Goal: Task Accomplishment & Management: Complete application form

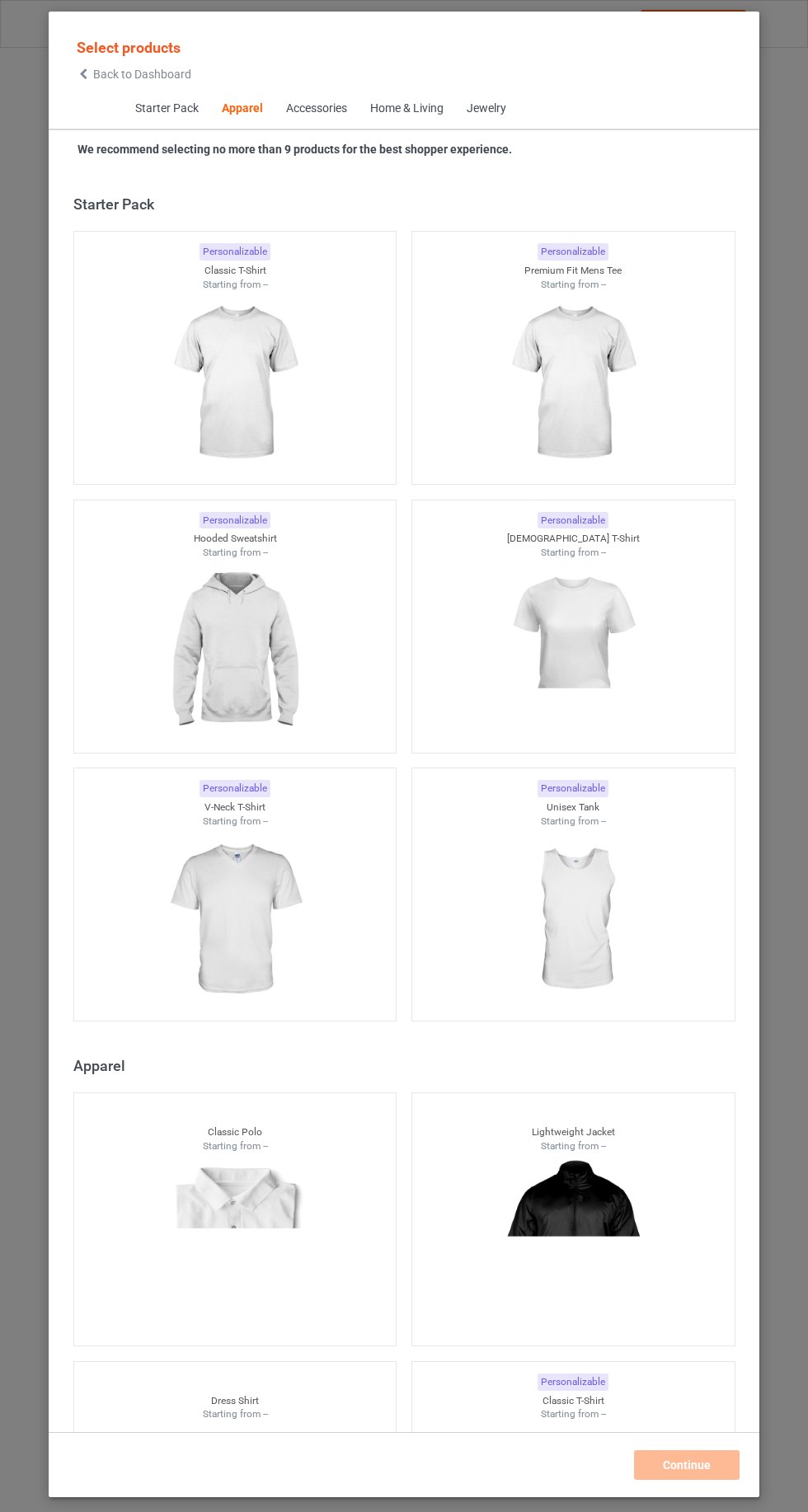
scroll to position [882, 0]
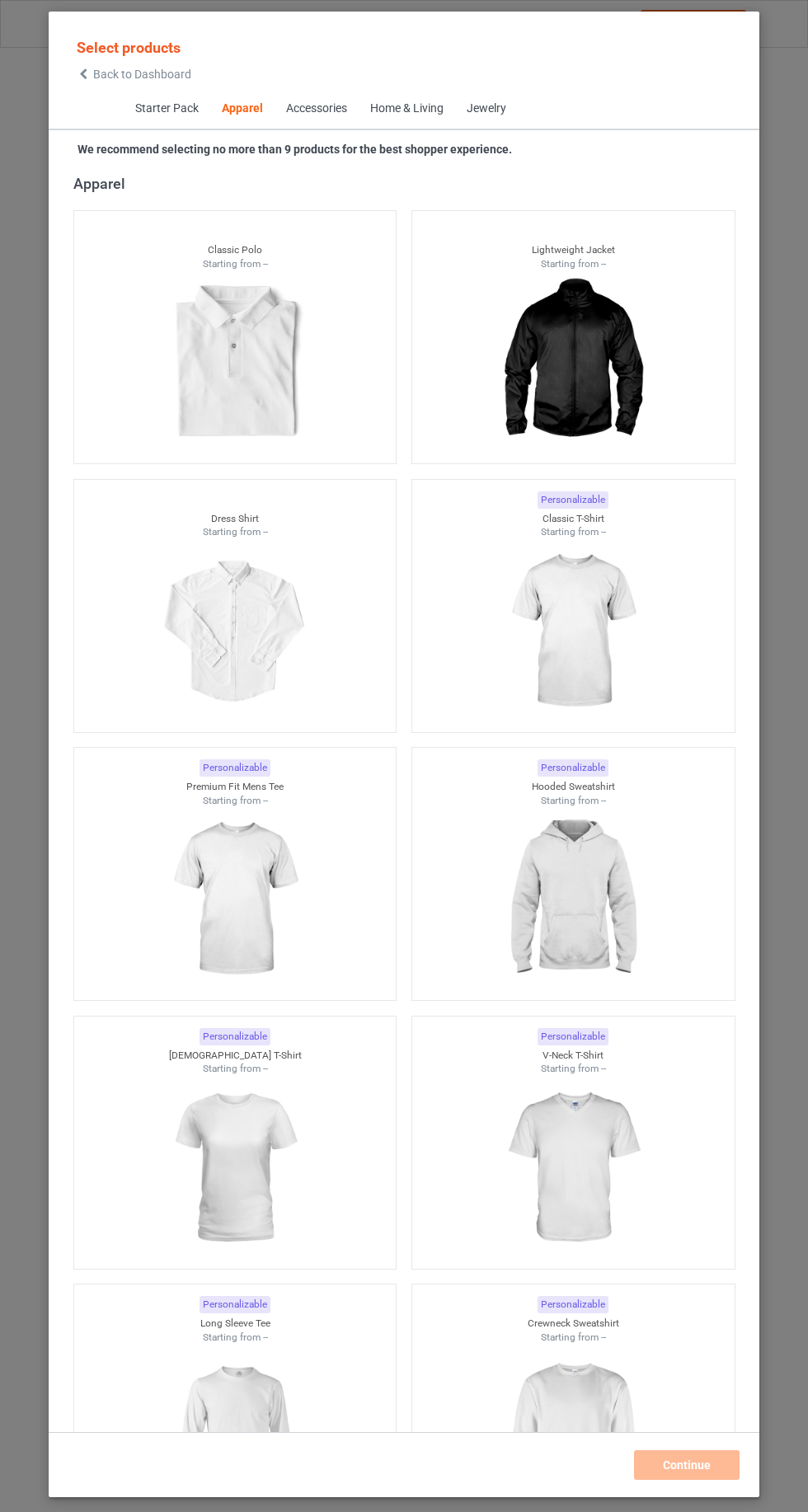
click at [83, 74] on icon at bounding box center [84, 75] width 14 height 12
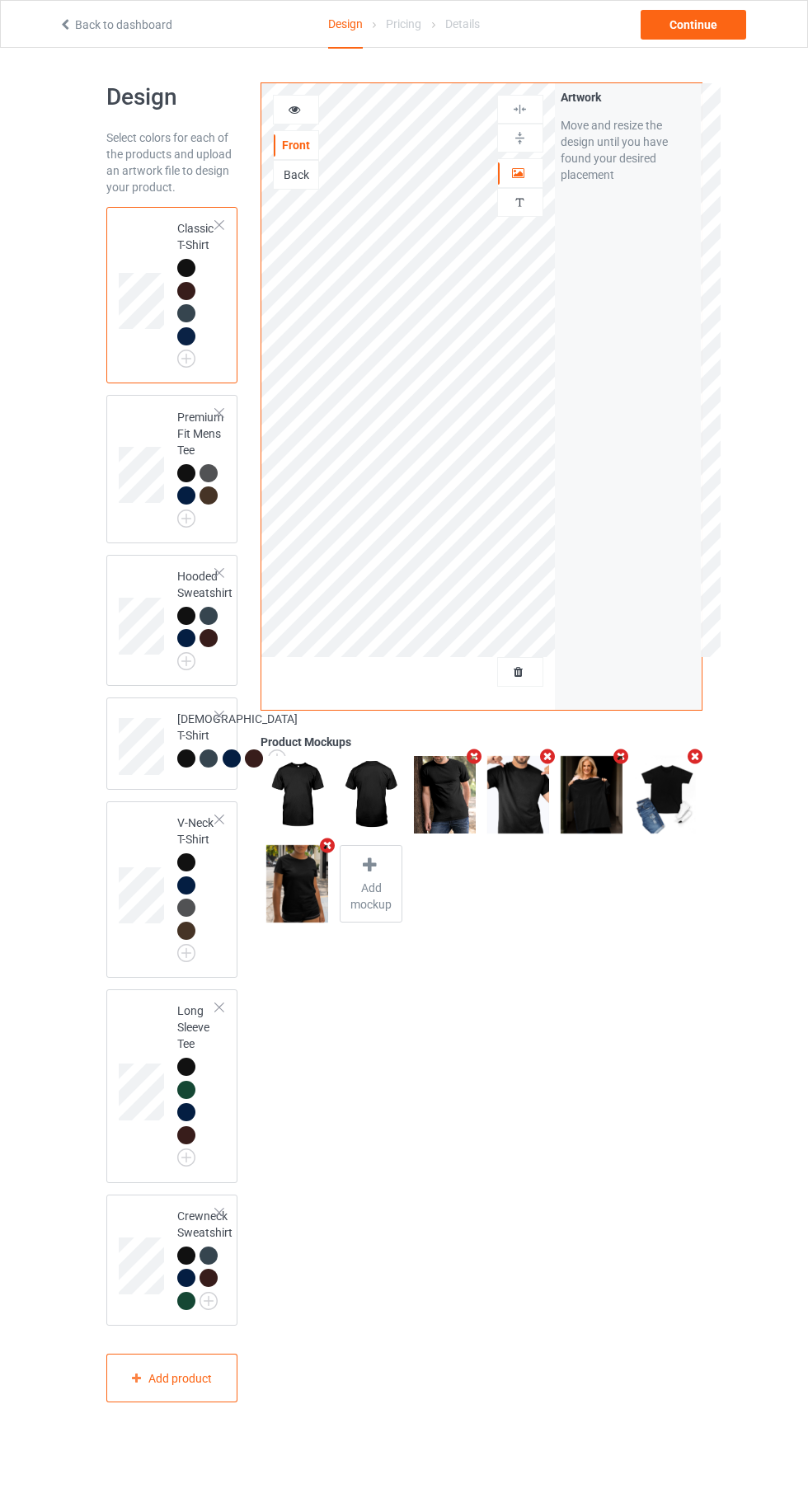
click at [529, 671] on div at bounding box center [520, 671] width 45 height 16
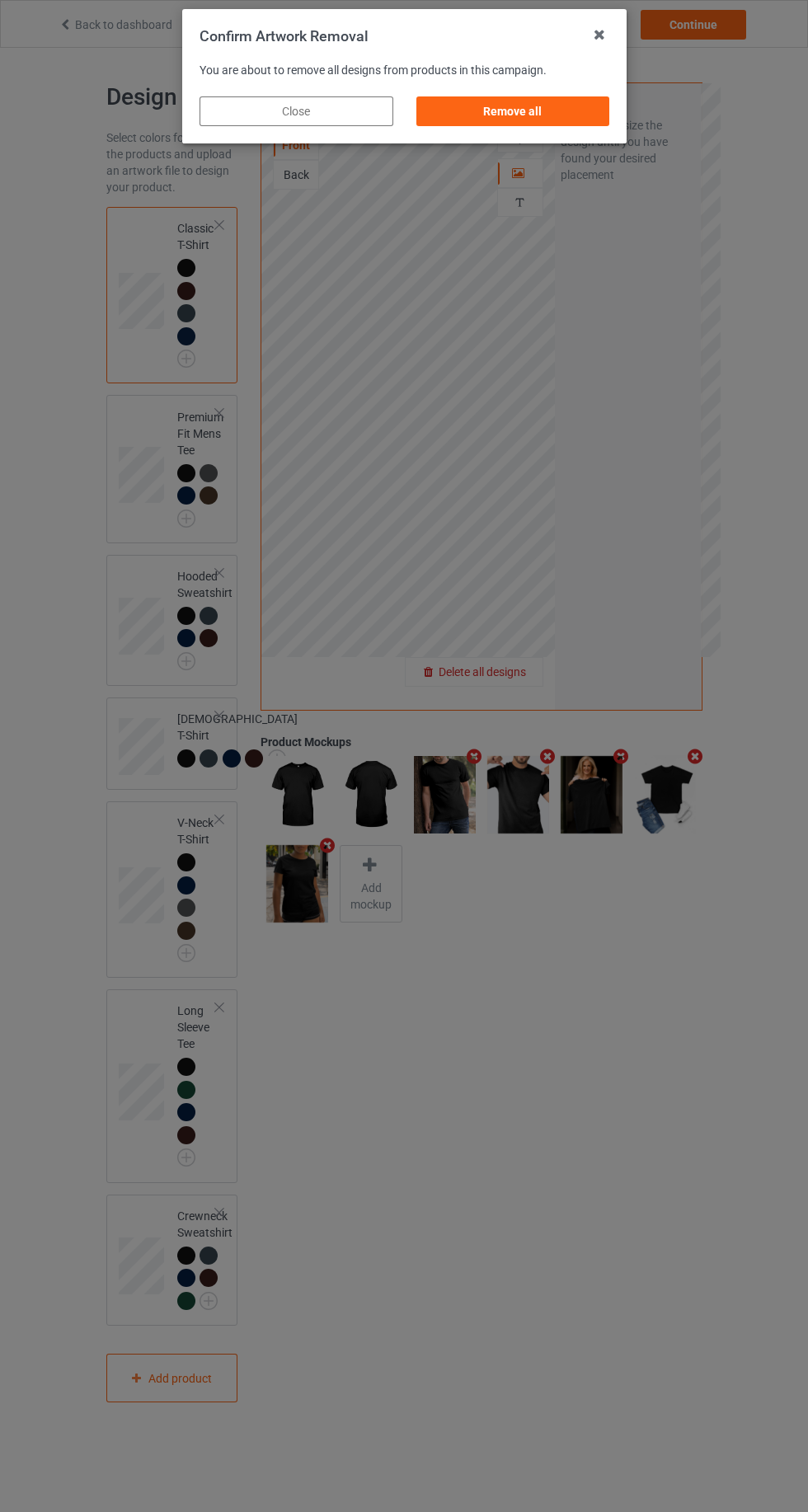
click at [522, 110] on div "Remove all" at bounding box center [512, 111] width 194 height 30
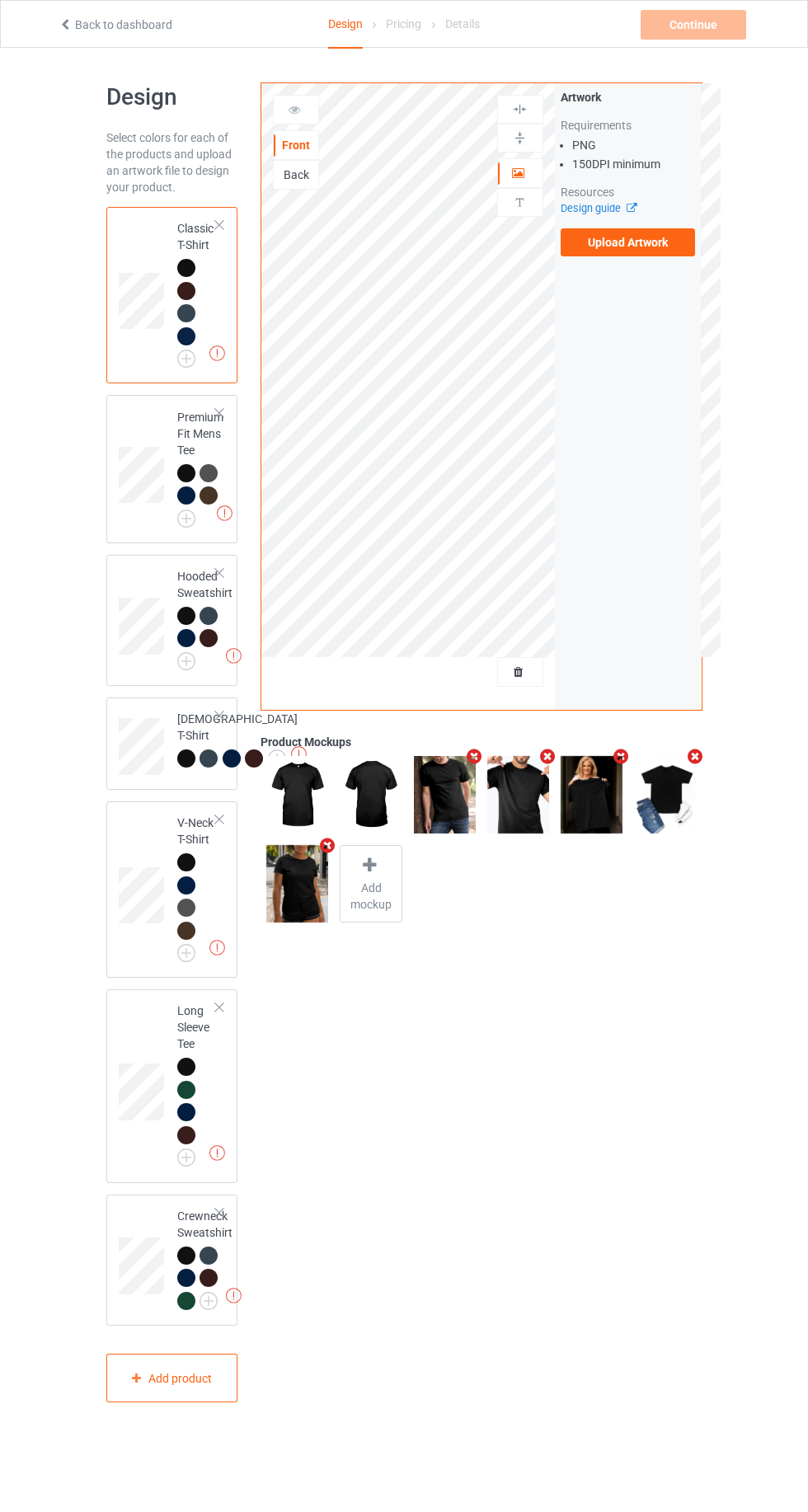
click at [663, 249] on label "Upload Artwork" at bounding box center [628, 242] width 136 height 28
click at [0, 0] on input "Upload Artwork" at bounding box center [0, 0] width 0 height 0
click at [290, 182] on div "Back" at bounding box center [296, 174] width 46 height 30
click at [292, 176] on div "Back" at bounding box center [296, 174] width 45 height 16
click at [644, 241] on label "Upload Artwork" at bounding box center [628, 242] width 136 height 28
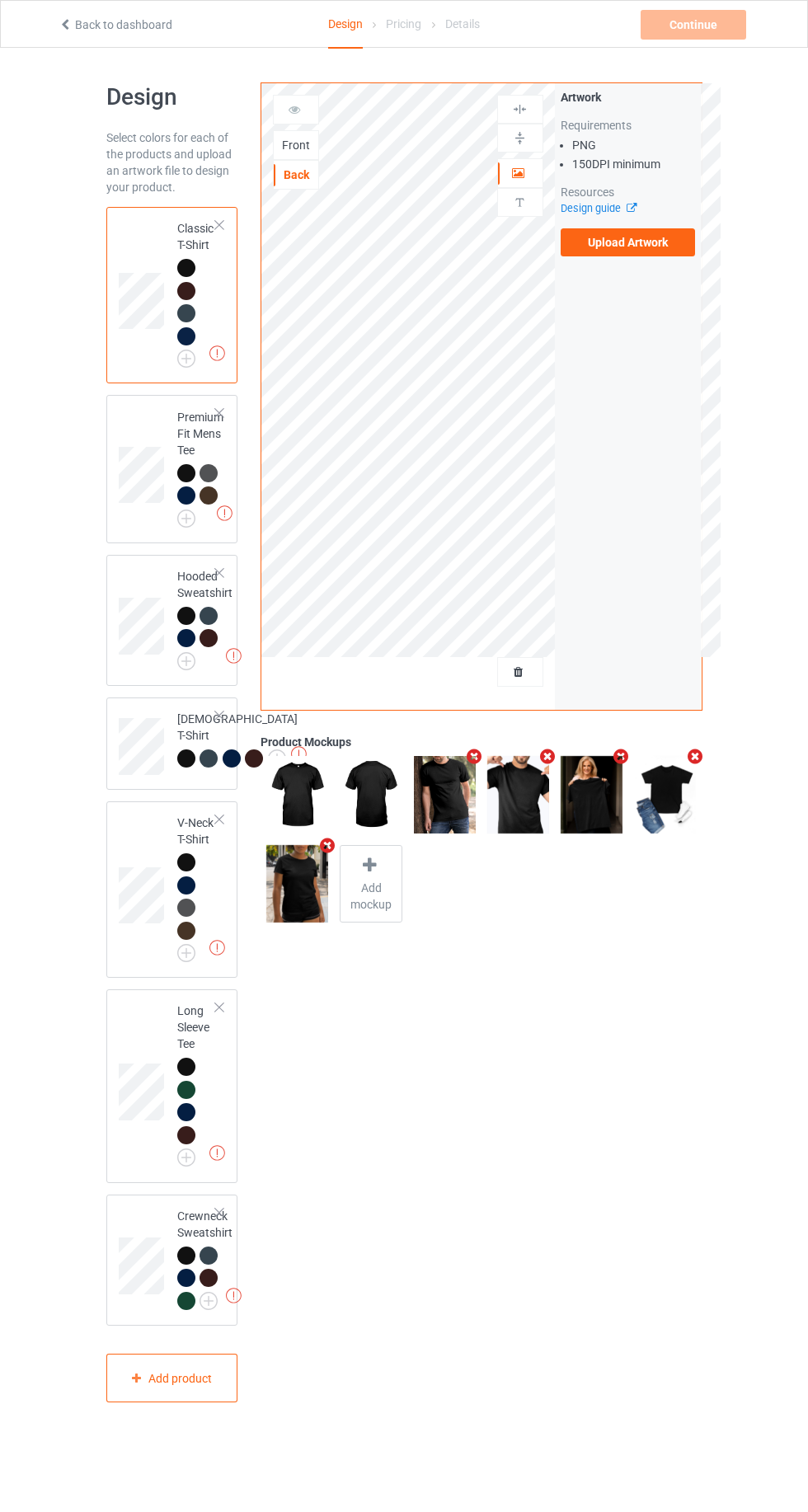
click at [0, 0] on input "Upload Artwork" at bounding box center [0, 0] width 0 height 0
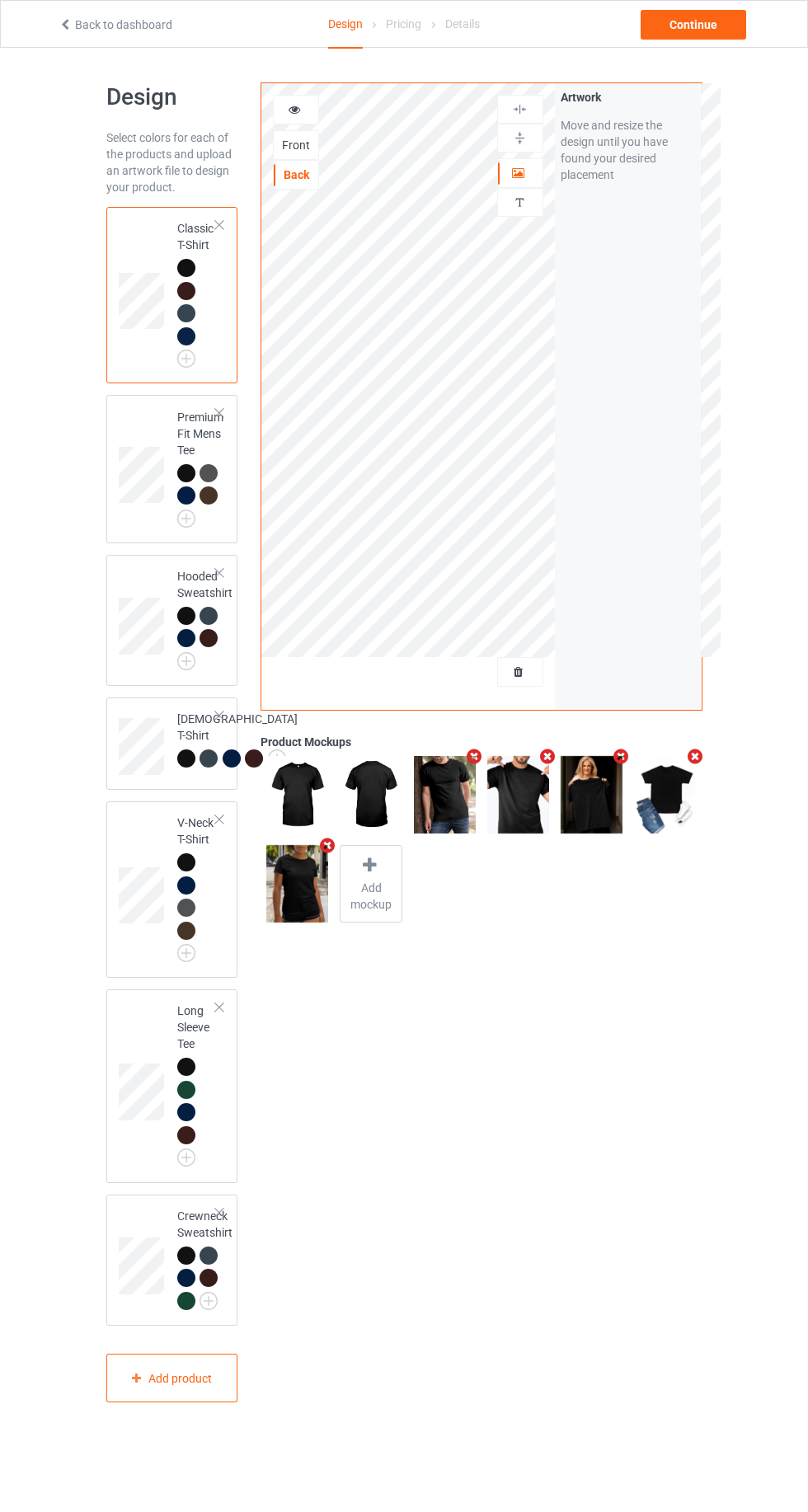
click at [326, 841] on icon "Remove mockup" at bounding box center [327, 845] width 20 height 17
click at [374, 857] on icon at bounding box center [369, 865] width 20 height 17
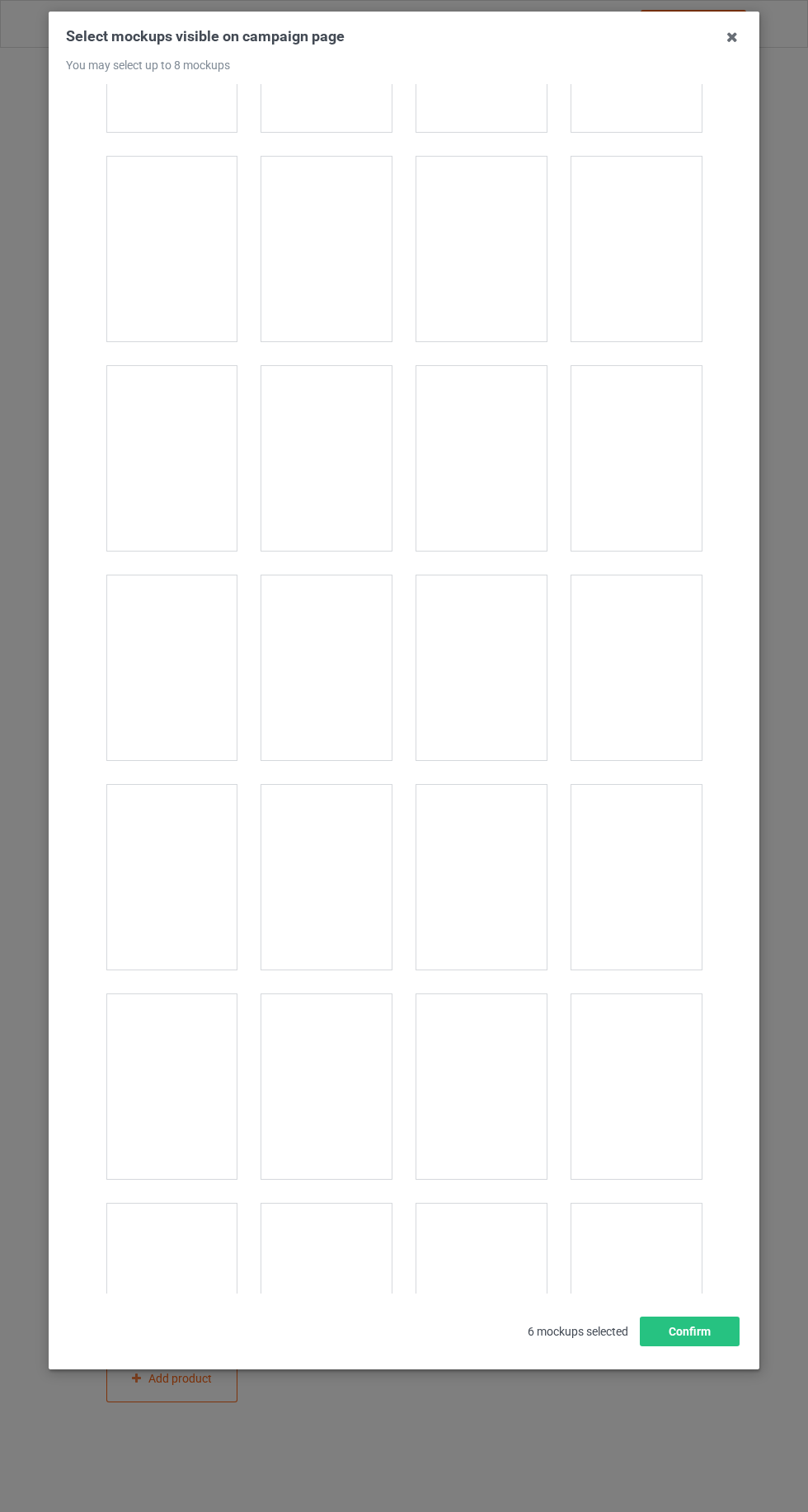
scroll to position [5623, 0]
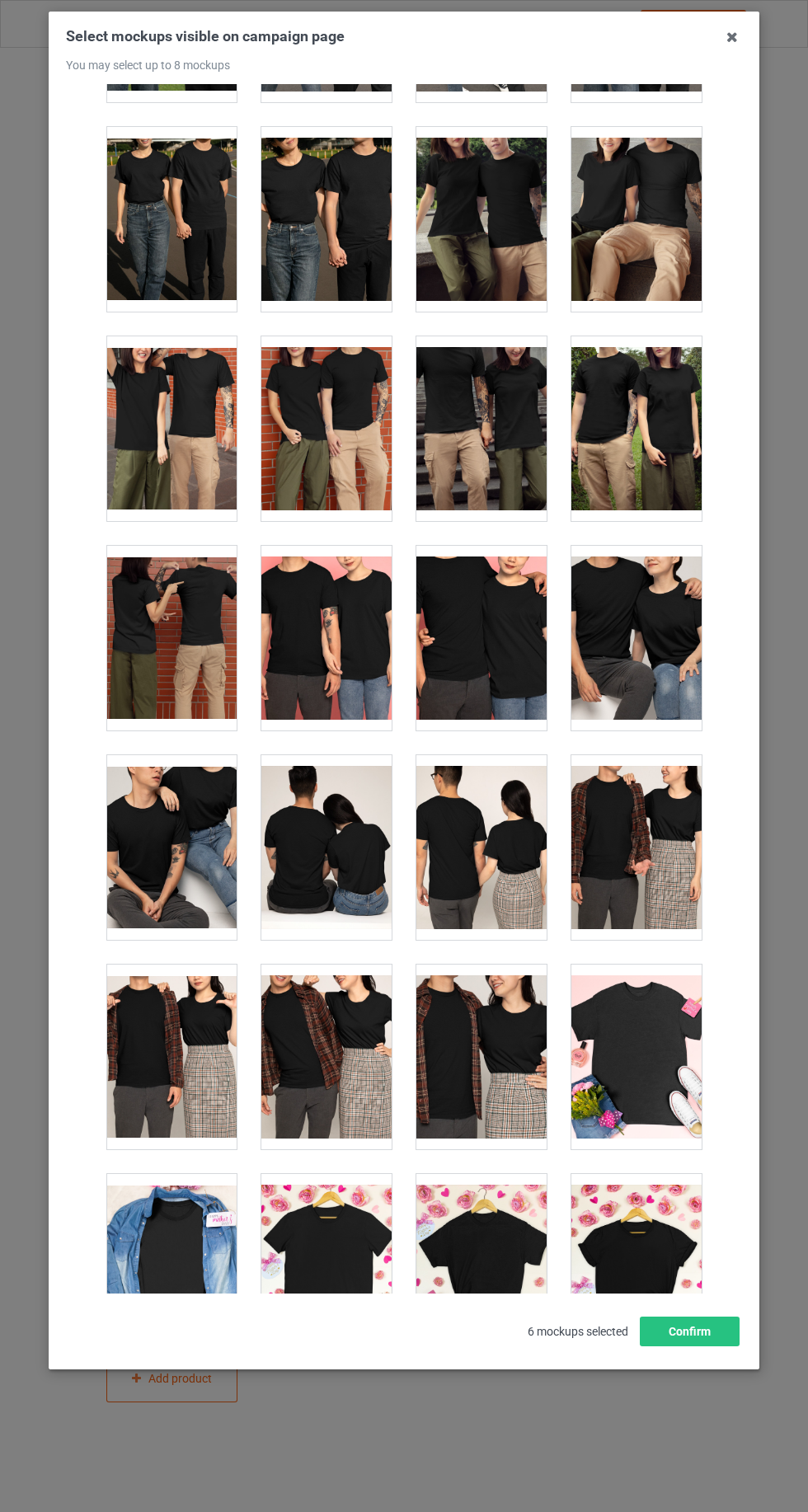
click at [169, 637] on div at bounding box center [172, 638] width 130 height 185
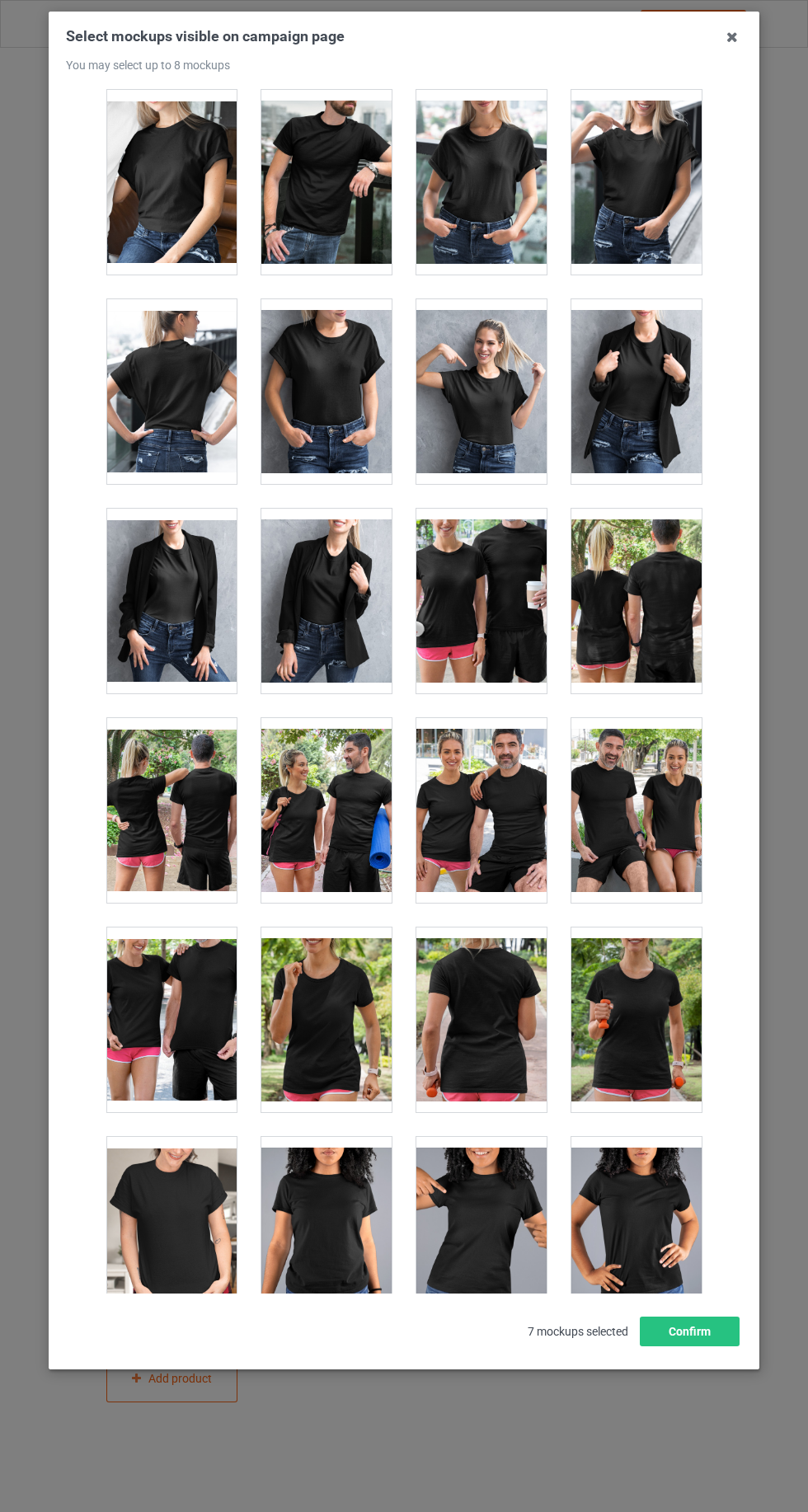
scroll to position [20315, 0]
click at [621, 569] on div at bounding box center [636, 601] width 130 height 185
click at [731, 38] on icon at bounding box center [732, 36] width 26 height 26
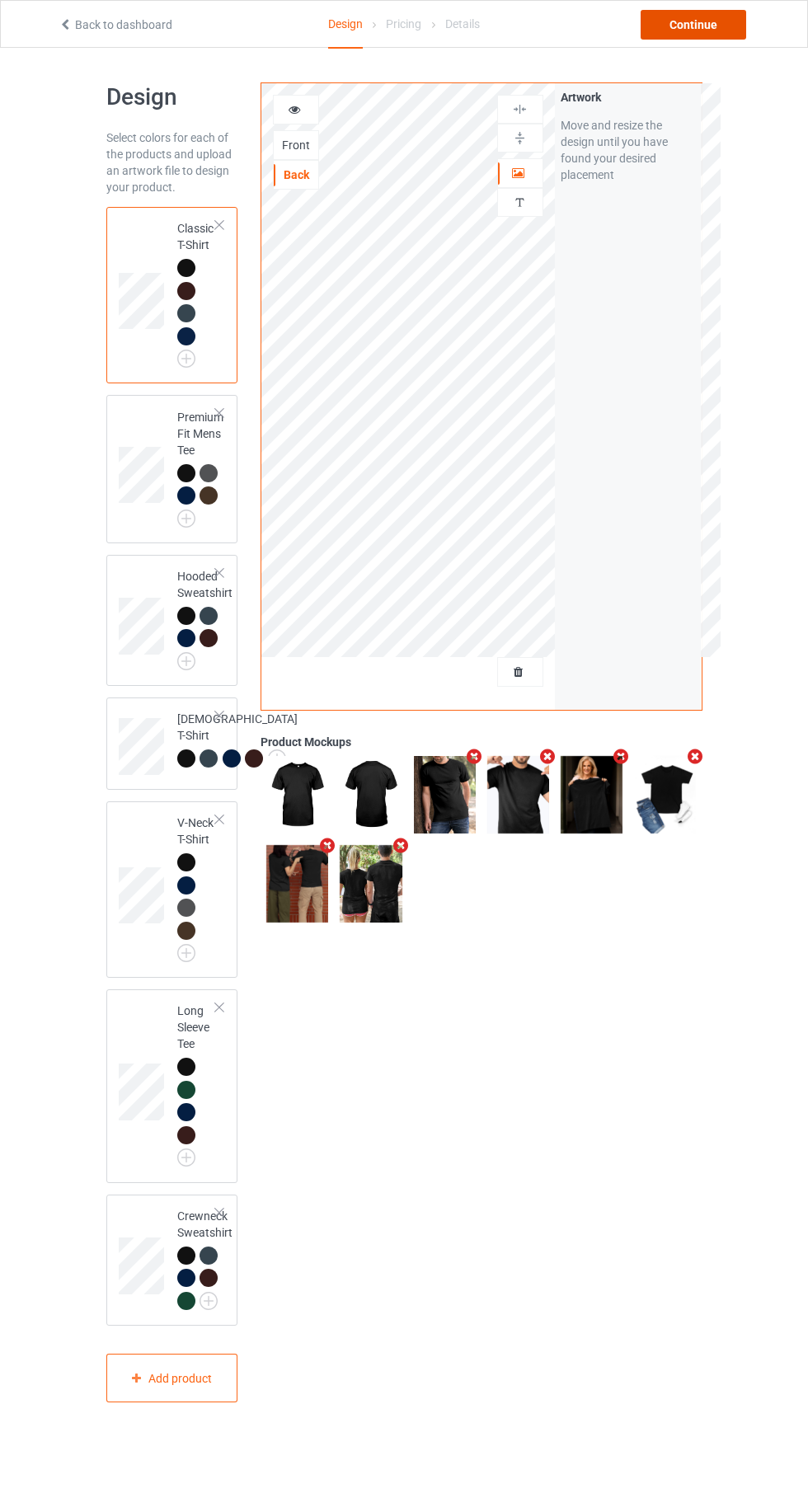
click at [704, 25] on div "Continue" at bounding box center [693, 25] width 106 height 30
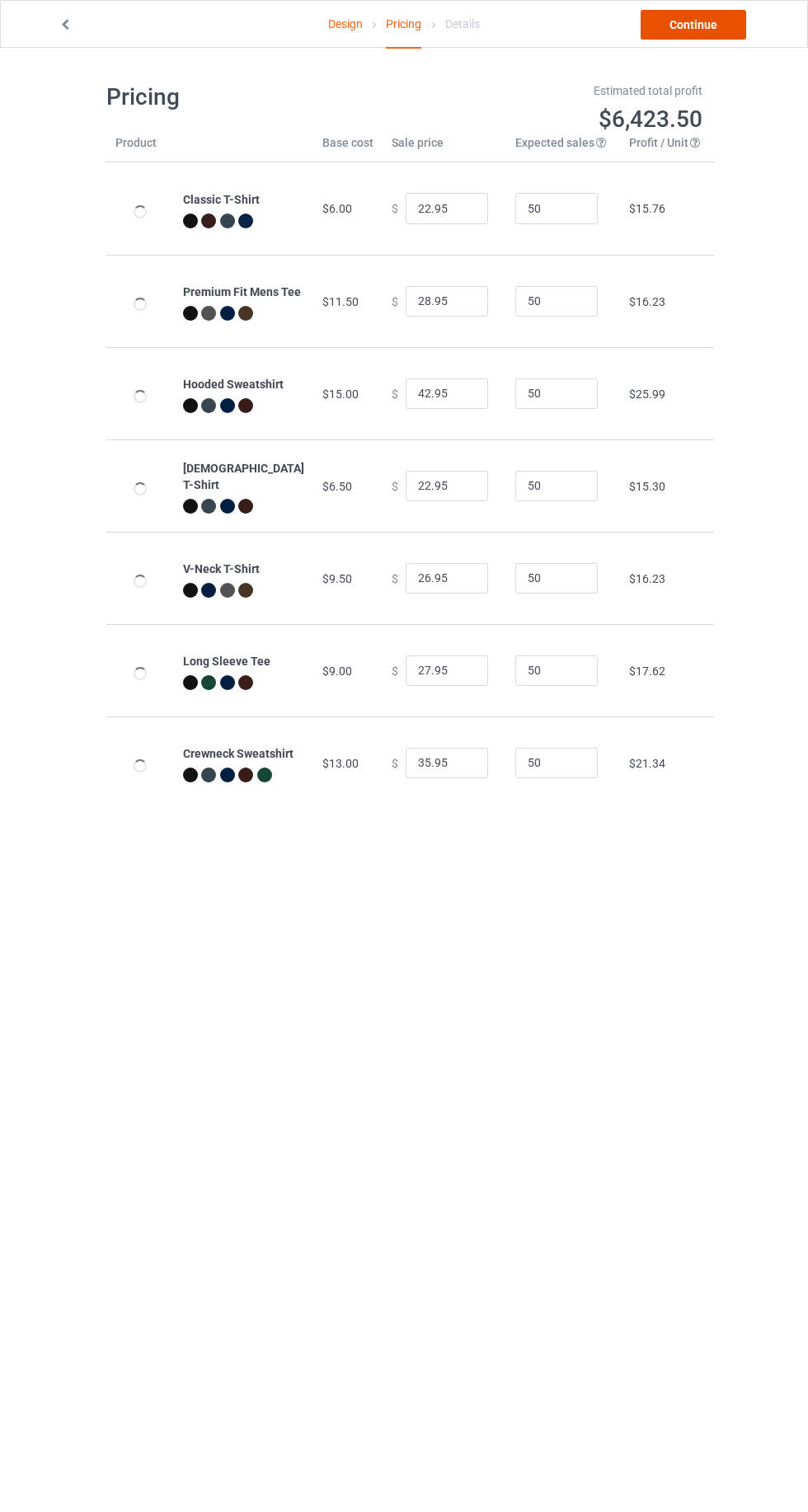
click at [707, 22] on link "Continue" at bounding box center [693, 25] width 106 height 30
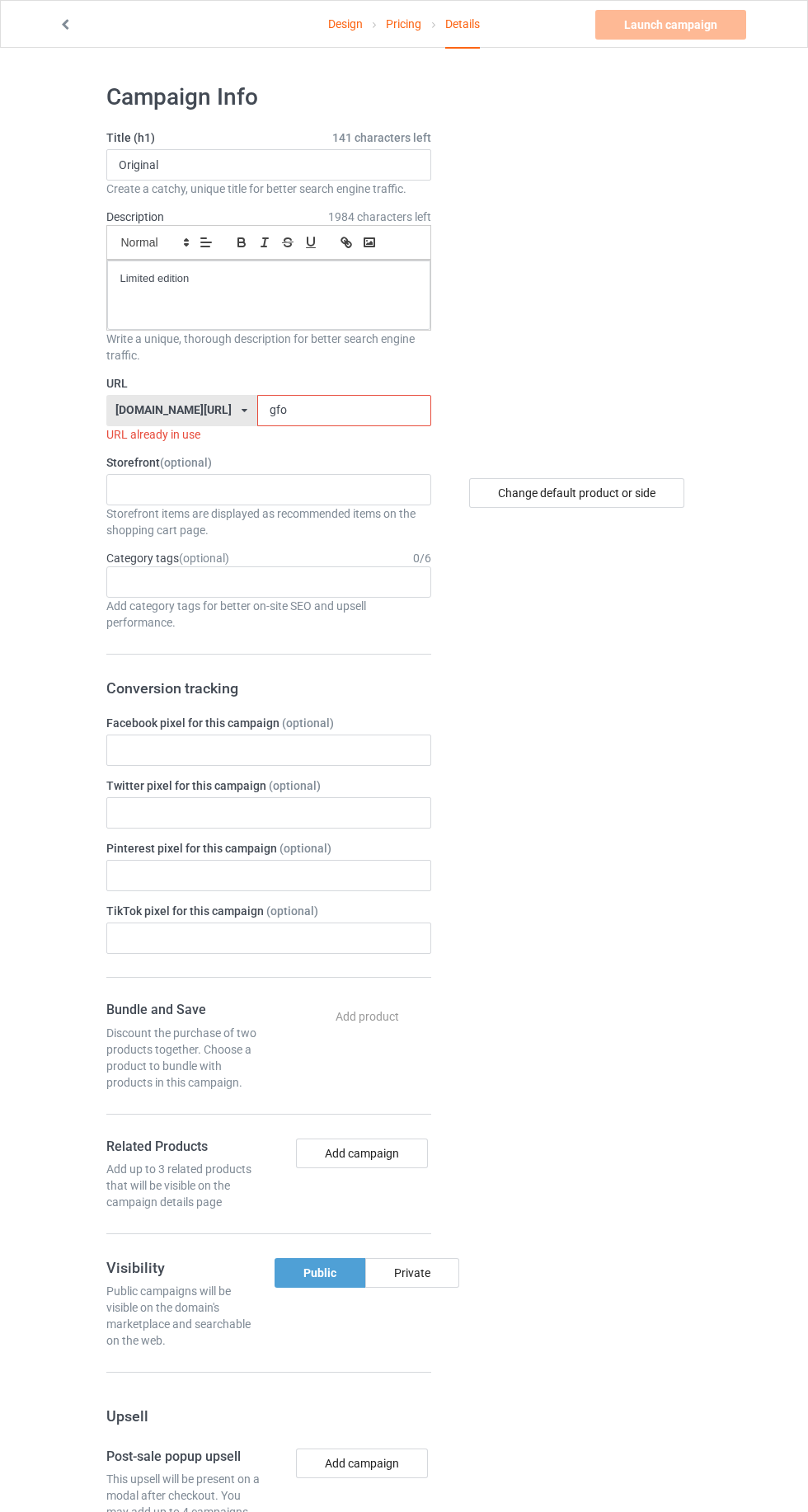
click at [347, 414] on input "gfo" at bounding box center [344, 410] width 174 height 31
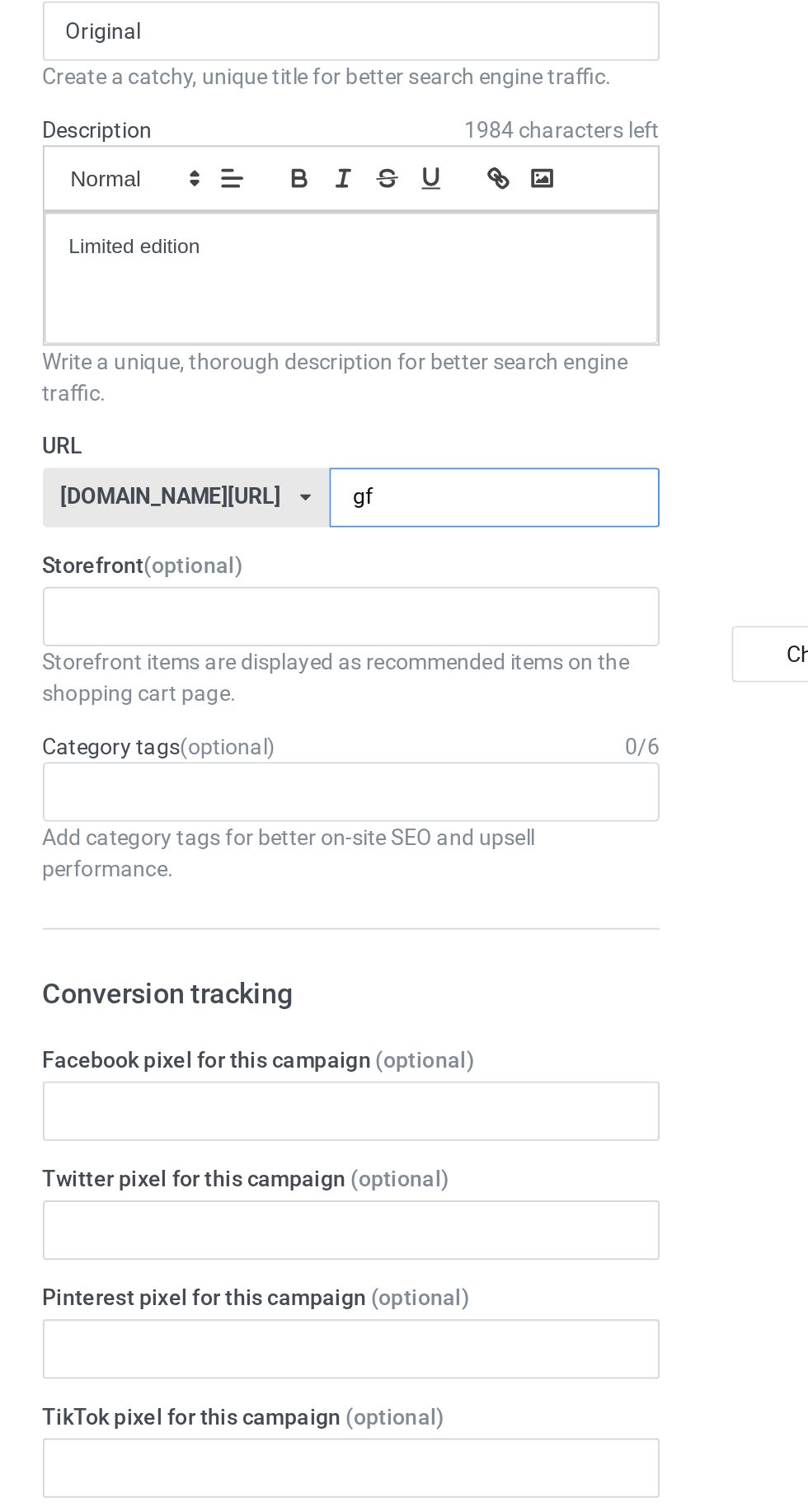
type input "g"
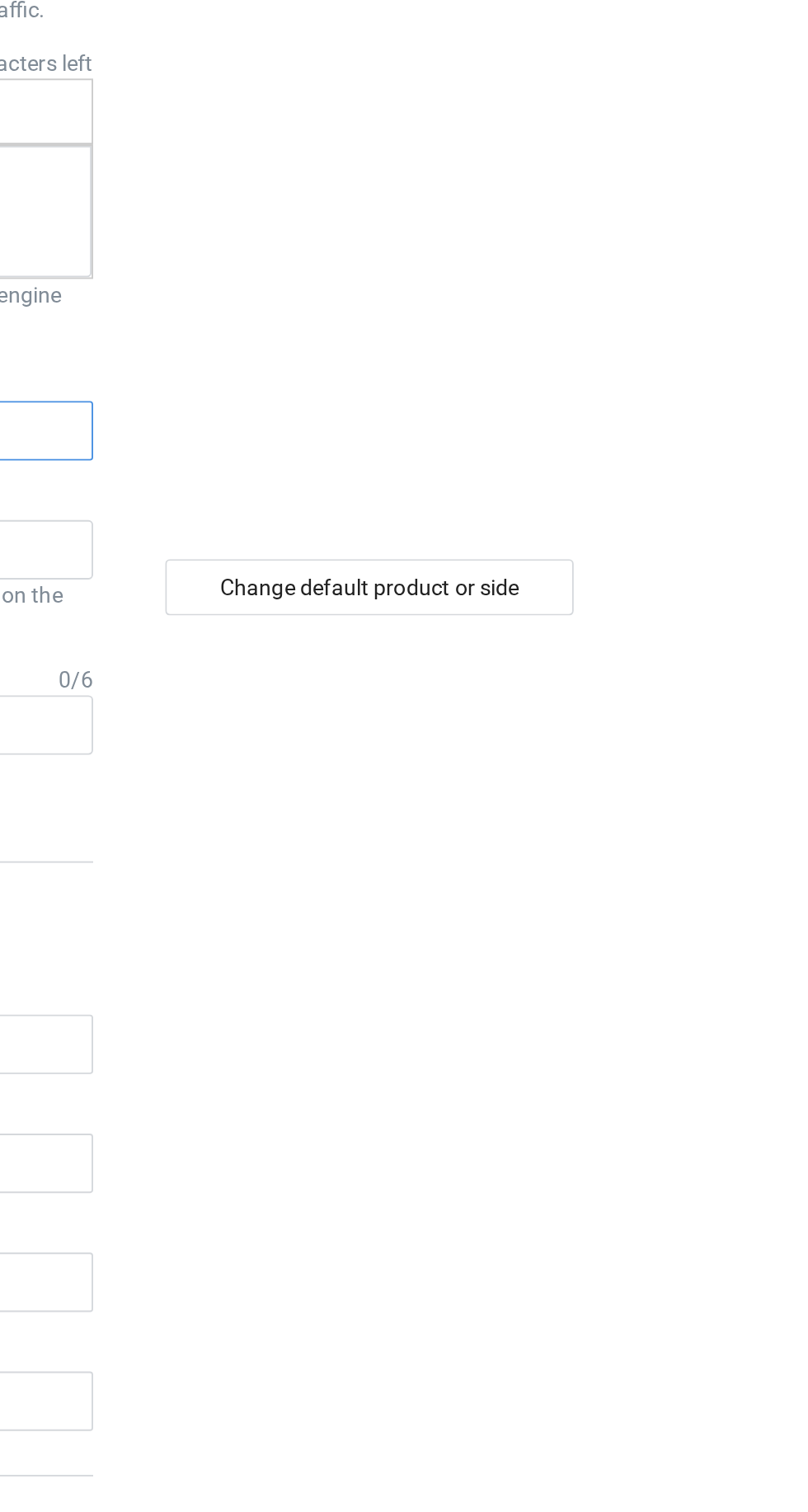
type input "14b"
click at [608, 502] on div "Change default product or side" at bounding box center [577, 492] width 215 height 30
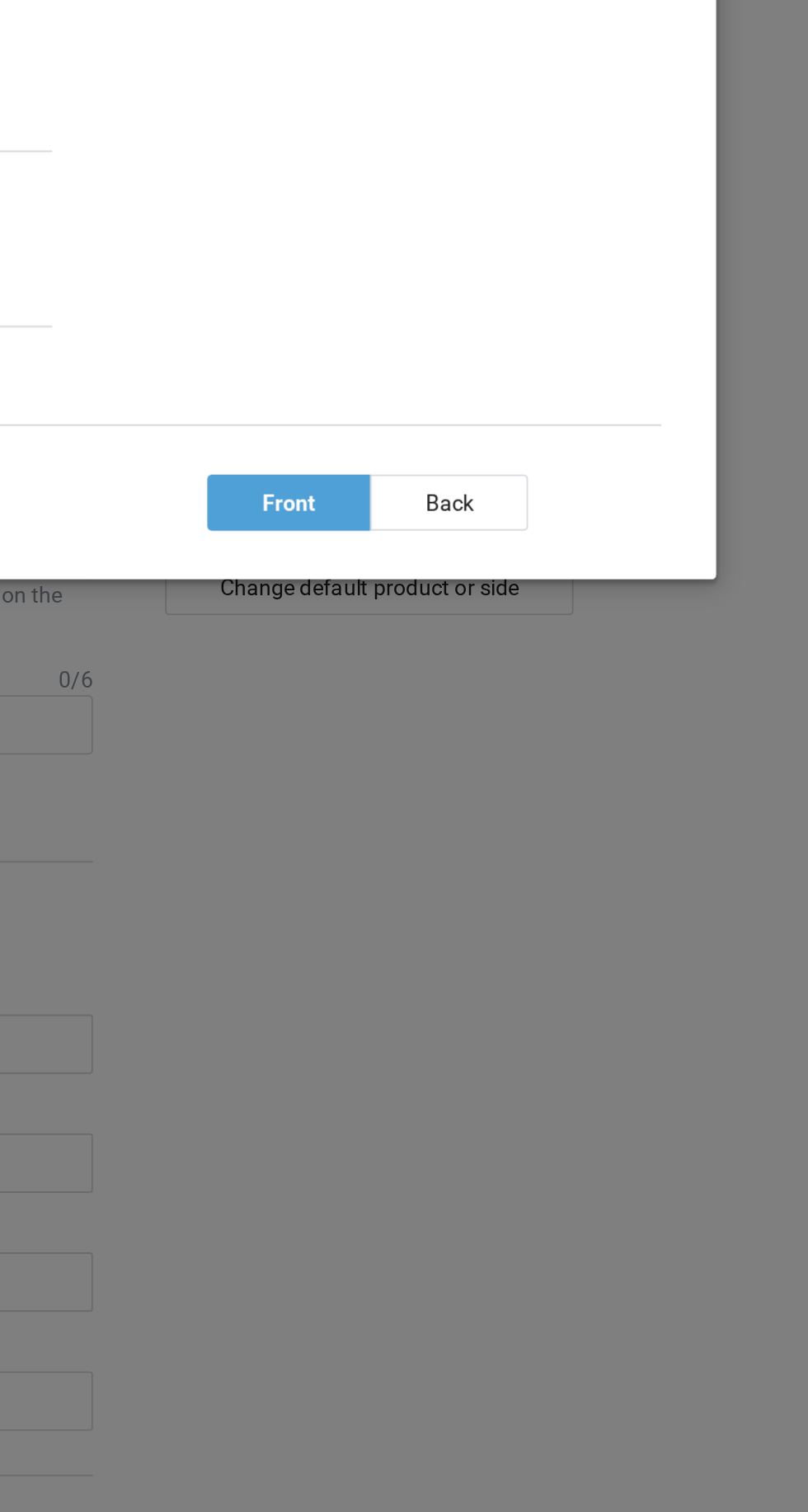
click at [620, 451] on div "back" at bounding box center [618, 448] width 83 height 30
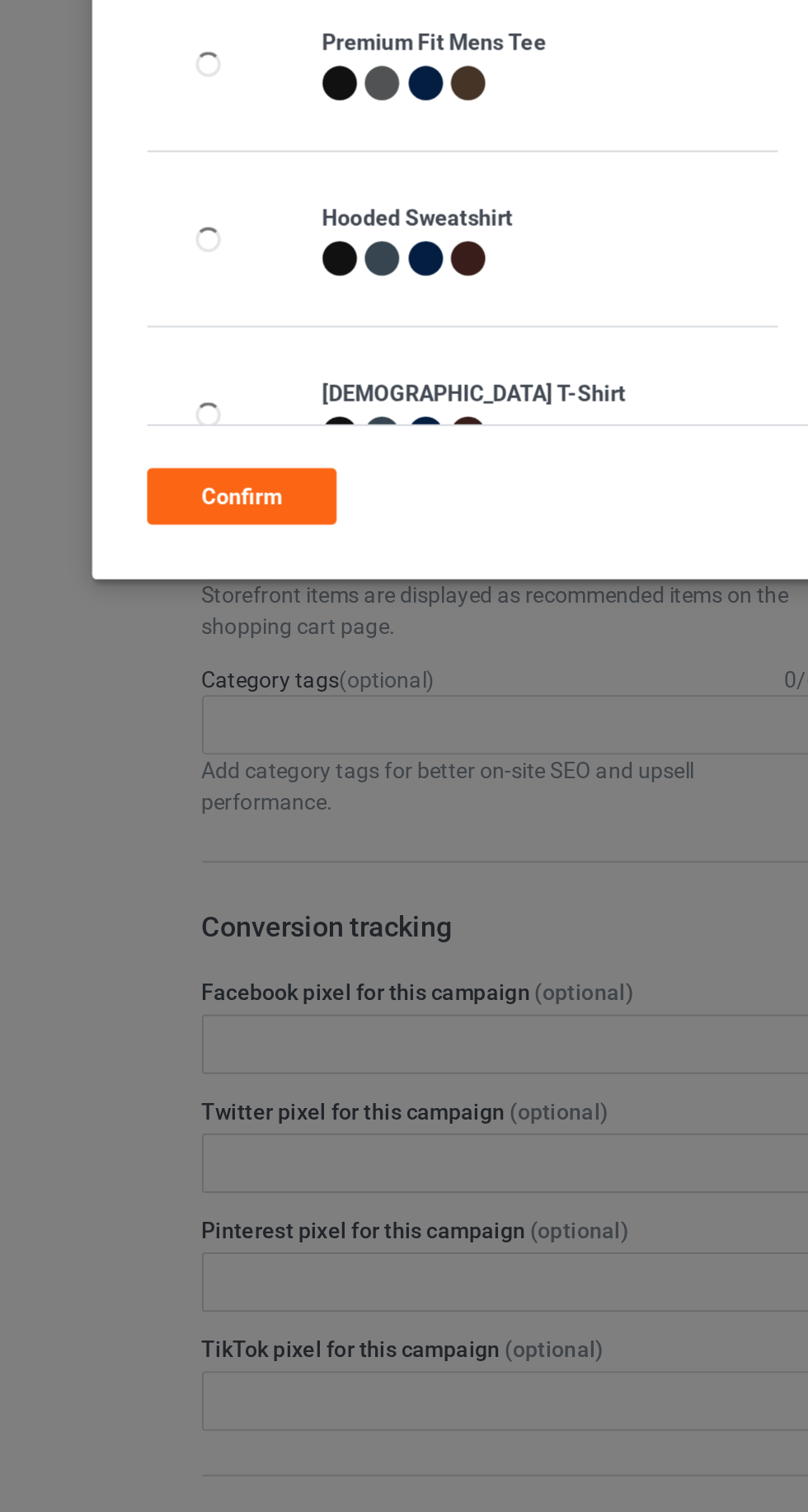
click at [143, 451] on div "Confirm" at bounding box center [127, 445] width 100 height 30
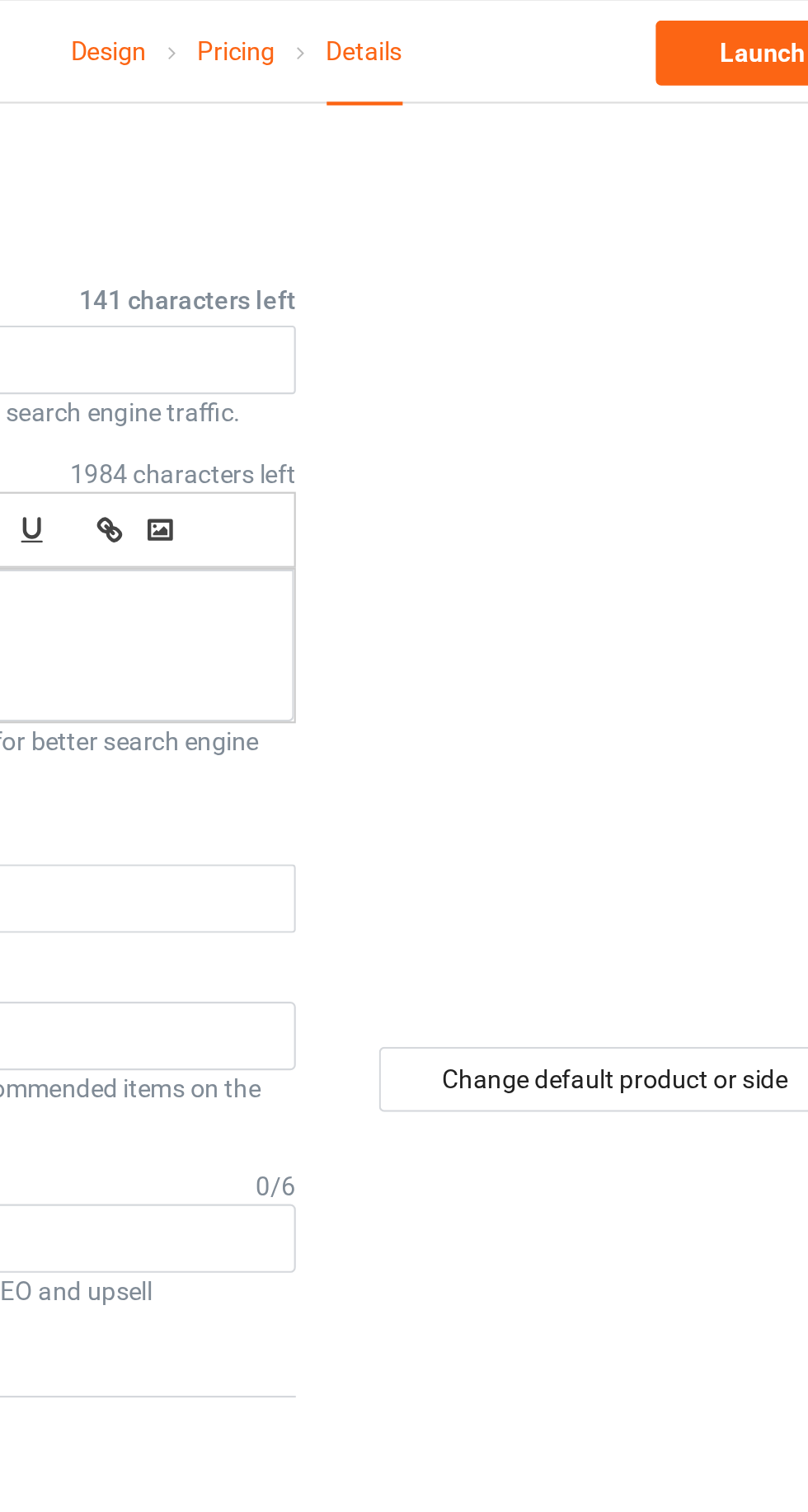
click at [340, 25] on link "Design" at bounding box center [345, 24] width 35 height 46
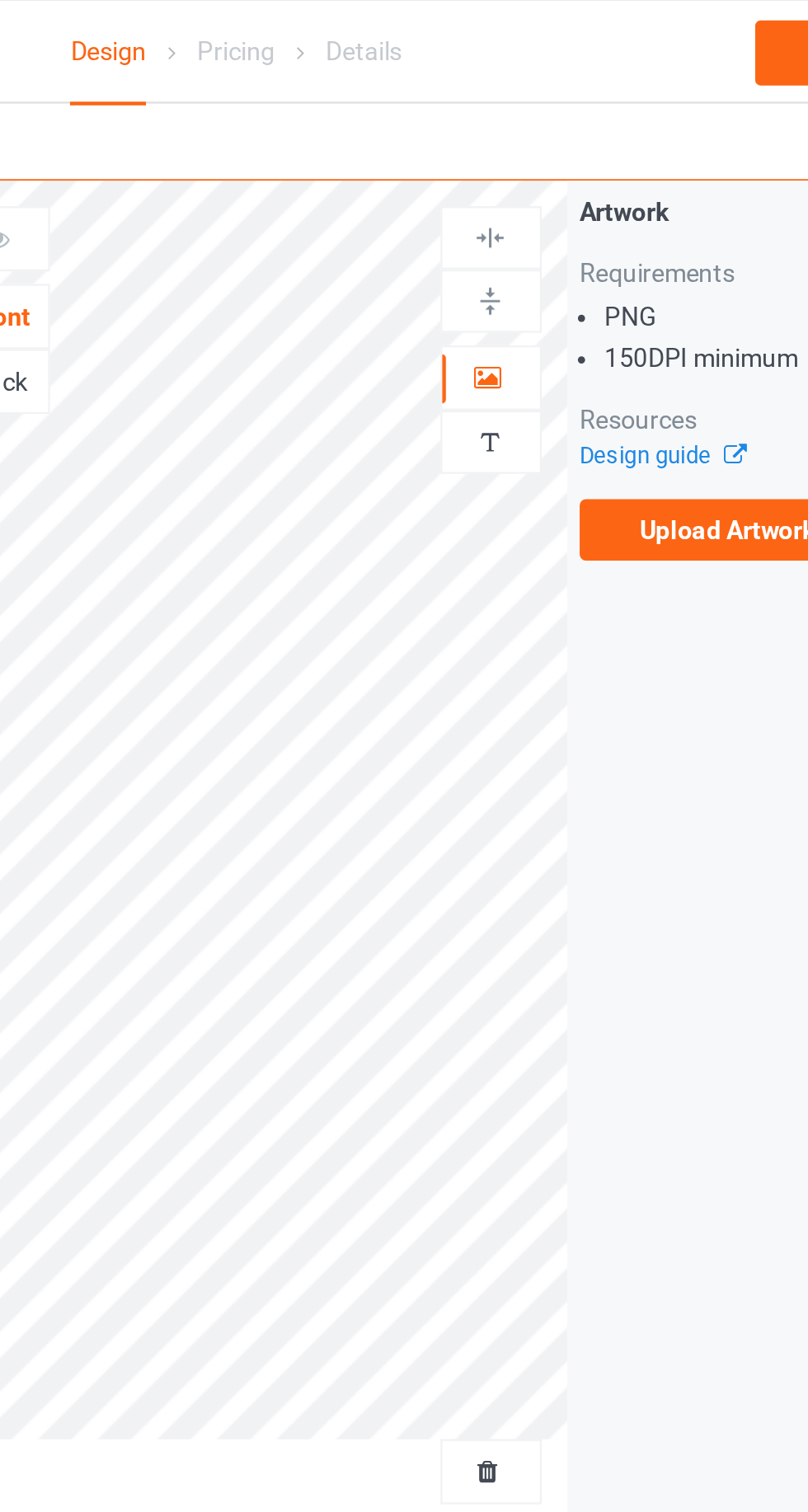
click at [512, 172] on icon at bounding box center [518, 171] width 14 height 12
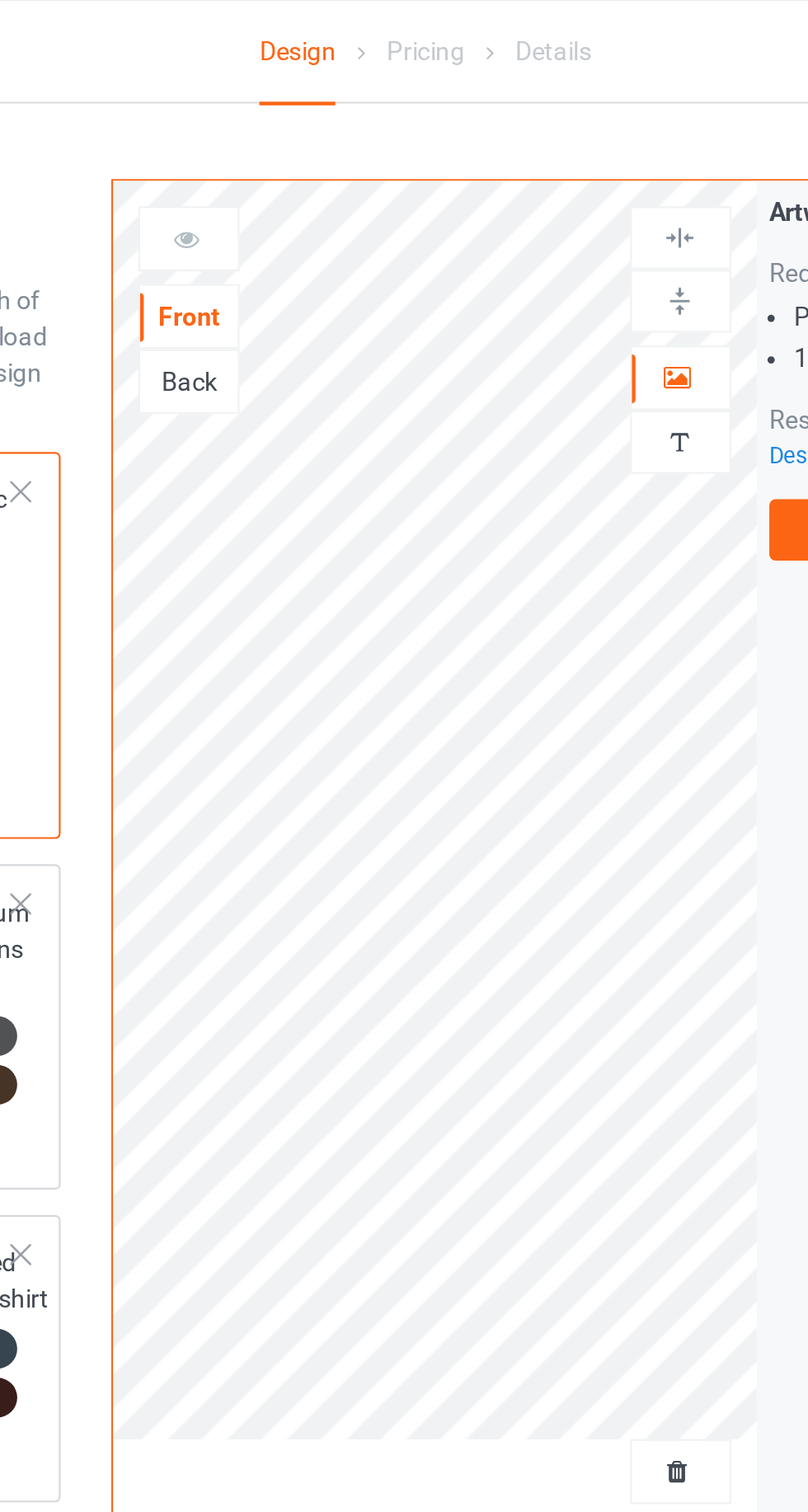
click at [294, 176] on div "Back" at bounding box center [296, 174] width 45 height 16
click at [290, 108] on icon at bounding box center [295, 108] width 14 height 12
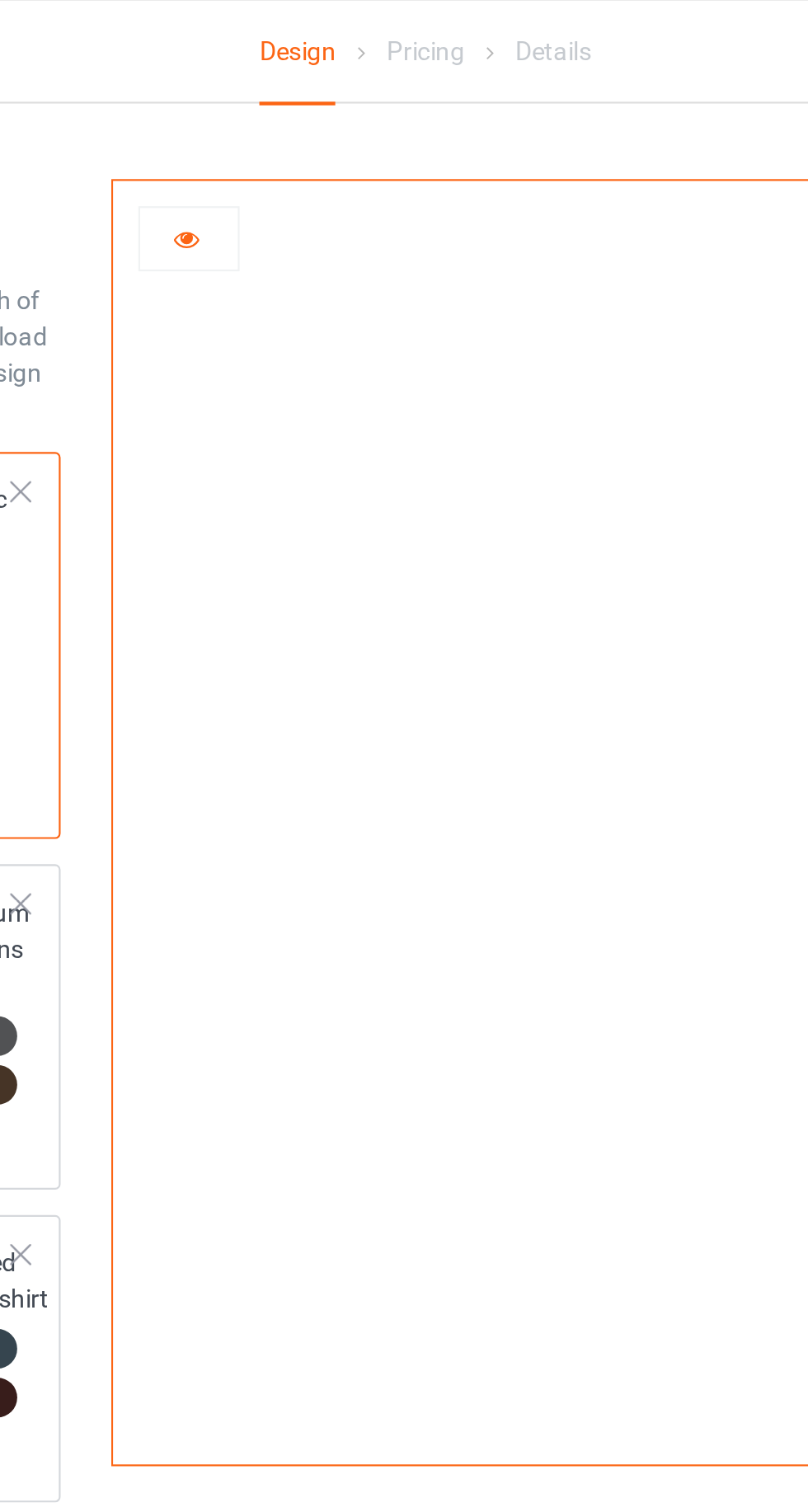
click at [290, 113] on icon at bounding box center [295, 108] width 14 height 12
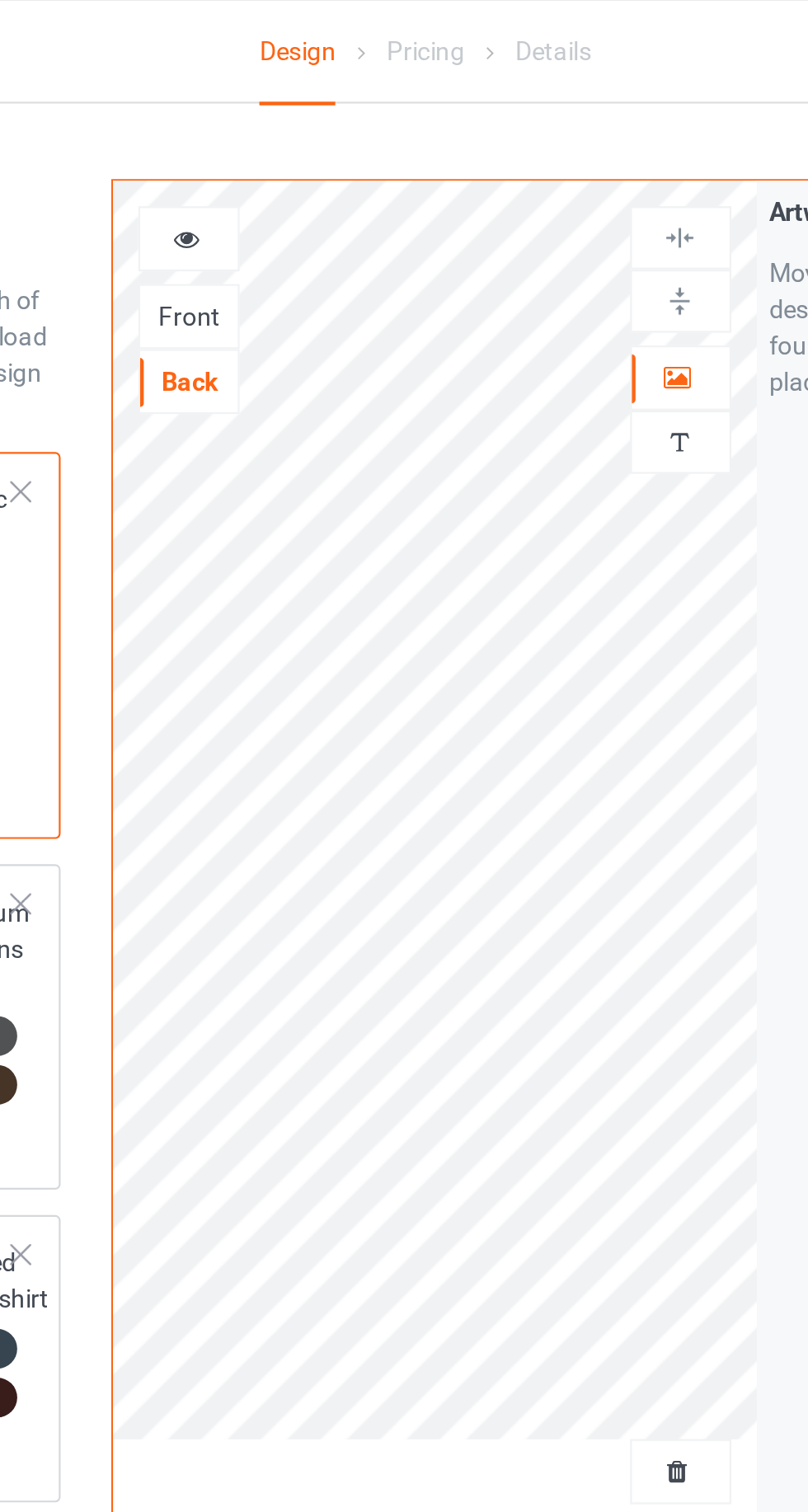
click at [515, 174] on icon at bounding box center [518, 171] width 14 height 12
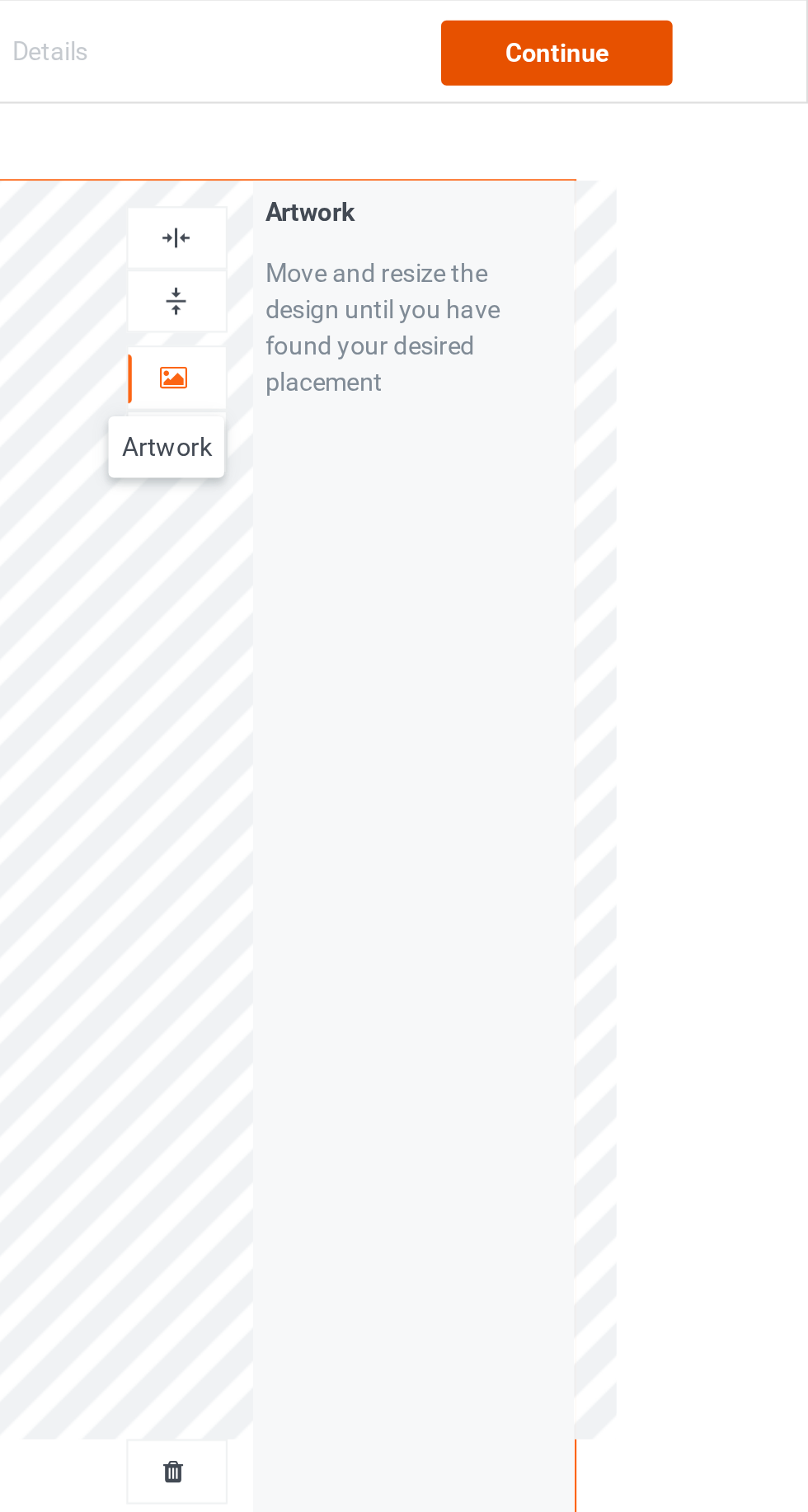
click at [710, 22] on div "Continue" at bounding box center [693, 25] width 106 height 30
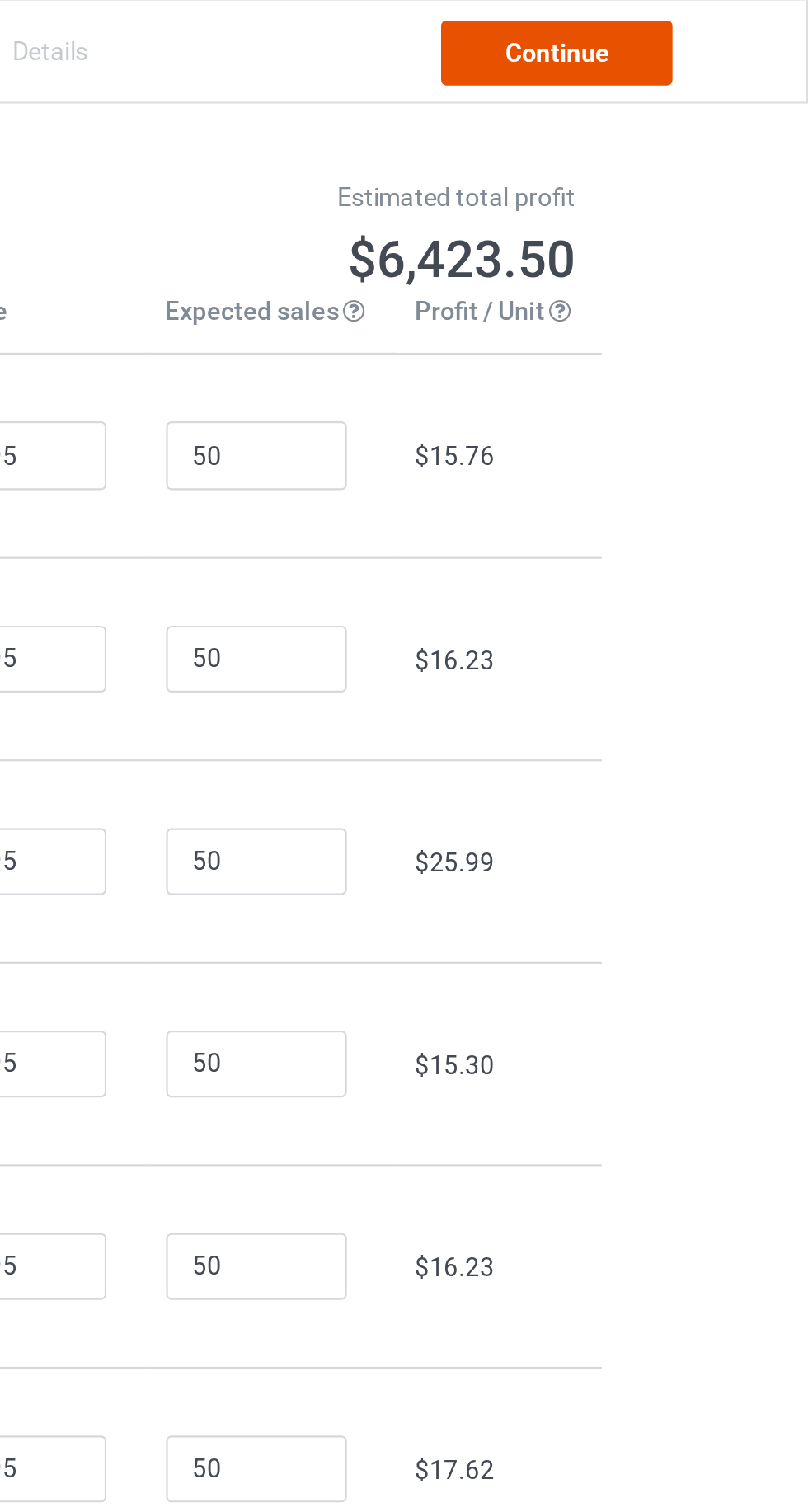
click at [704, 28] on link "Continue" at bounding box center [693, 25] width 106 height 30
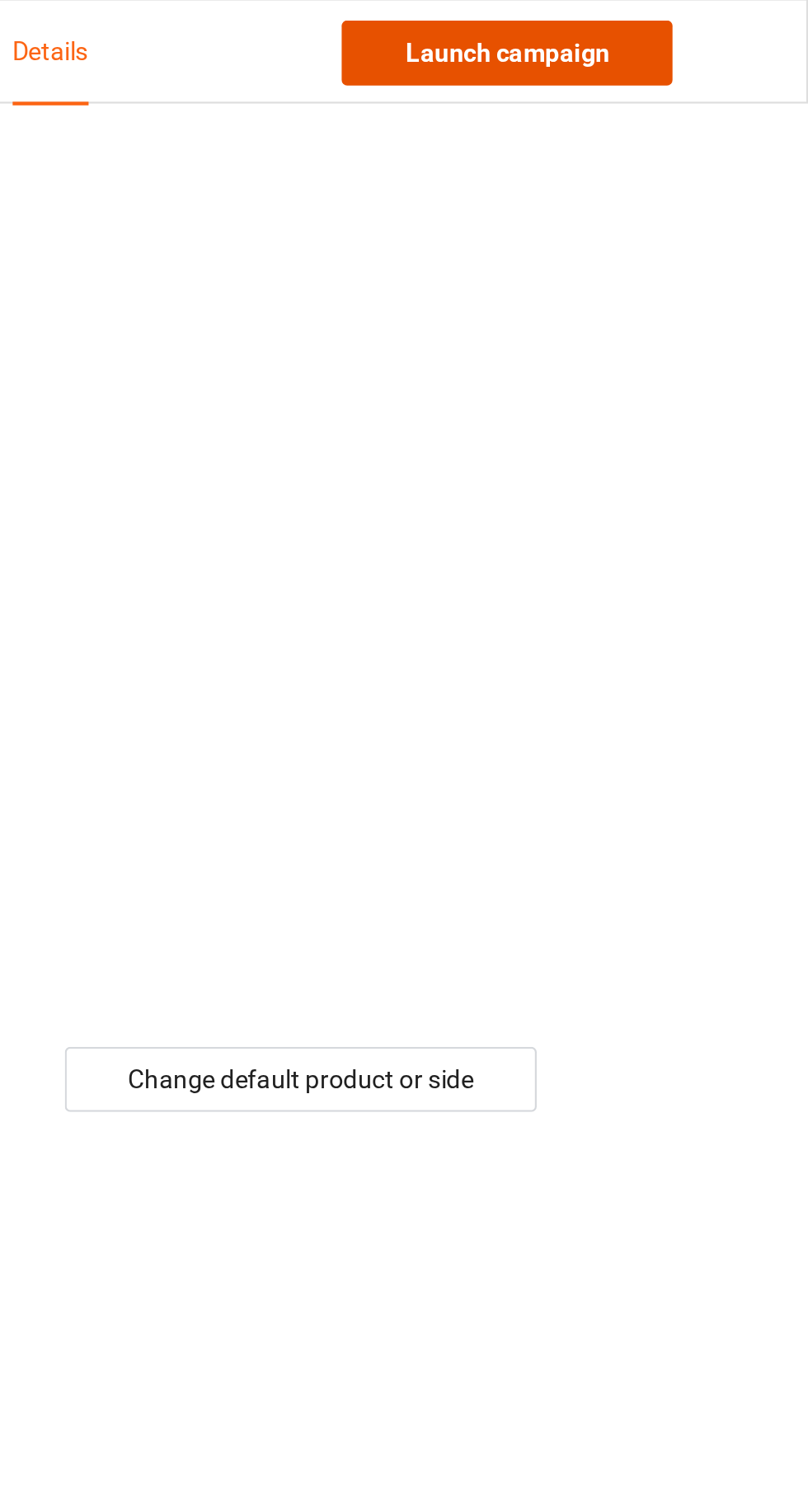
click at [693, 25] on link "Launch campaign" at bounding box center [671, 25] width 151 height 30
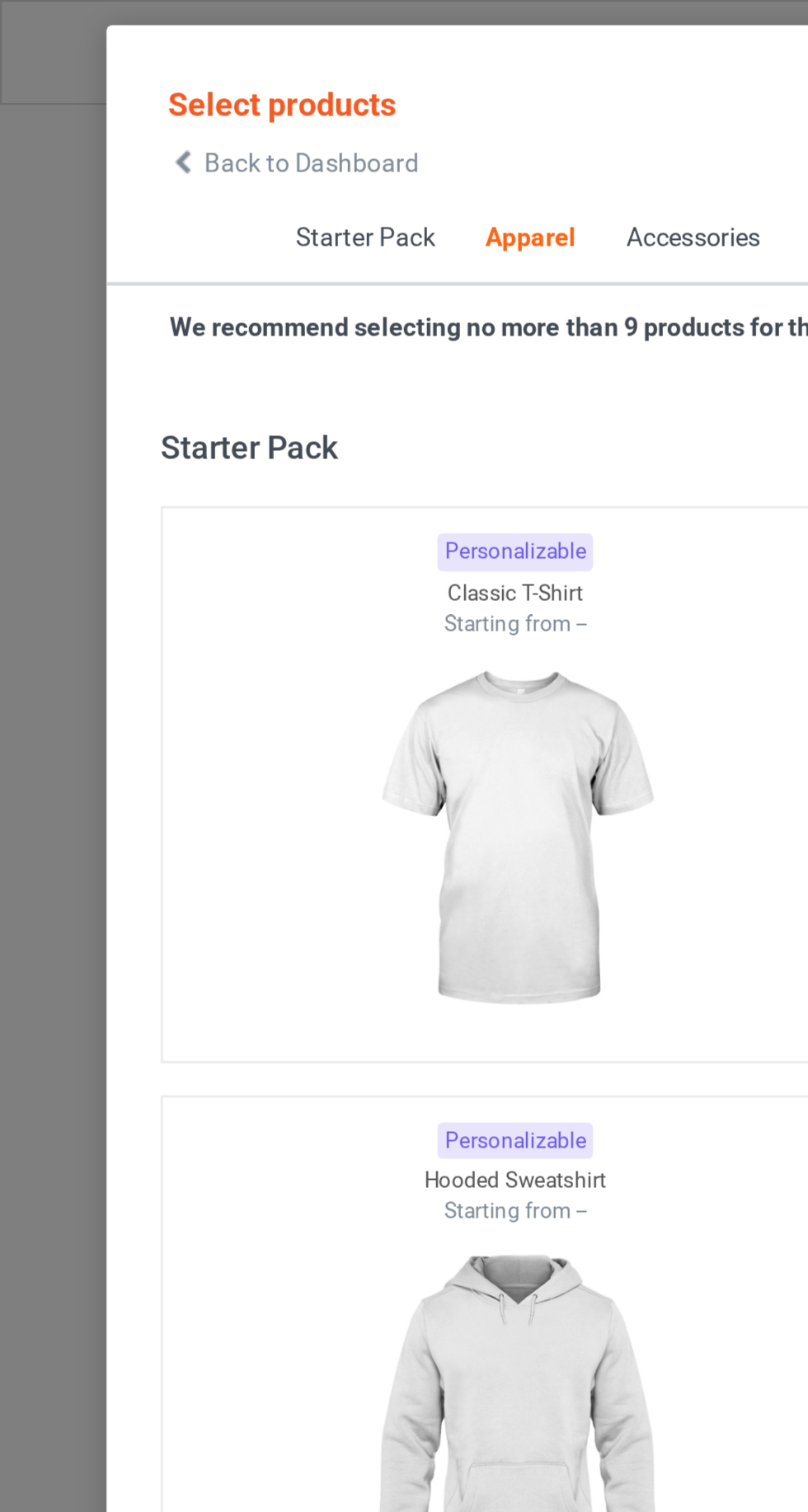
scroll to position [882, 0]
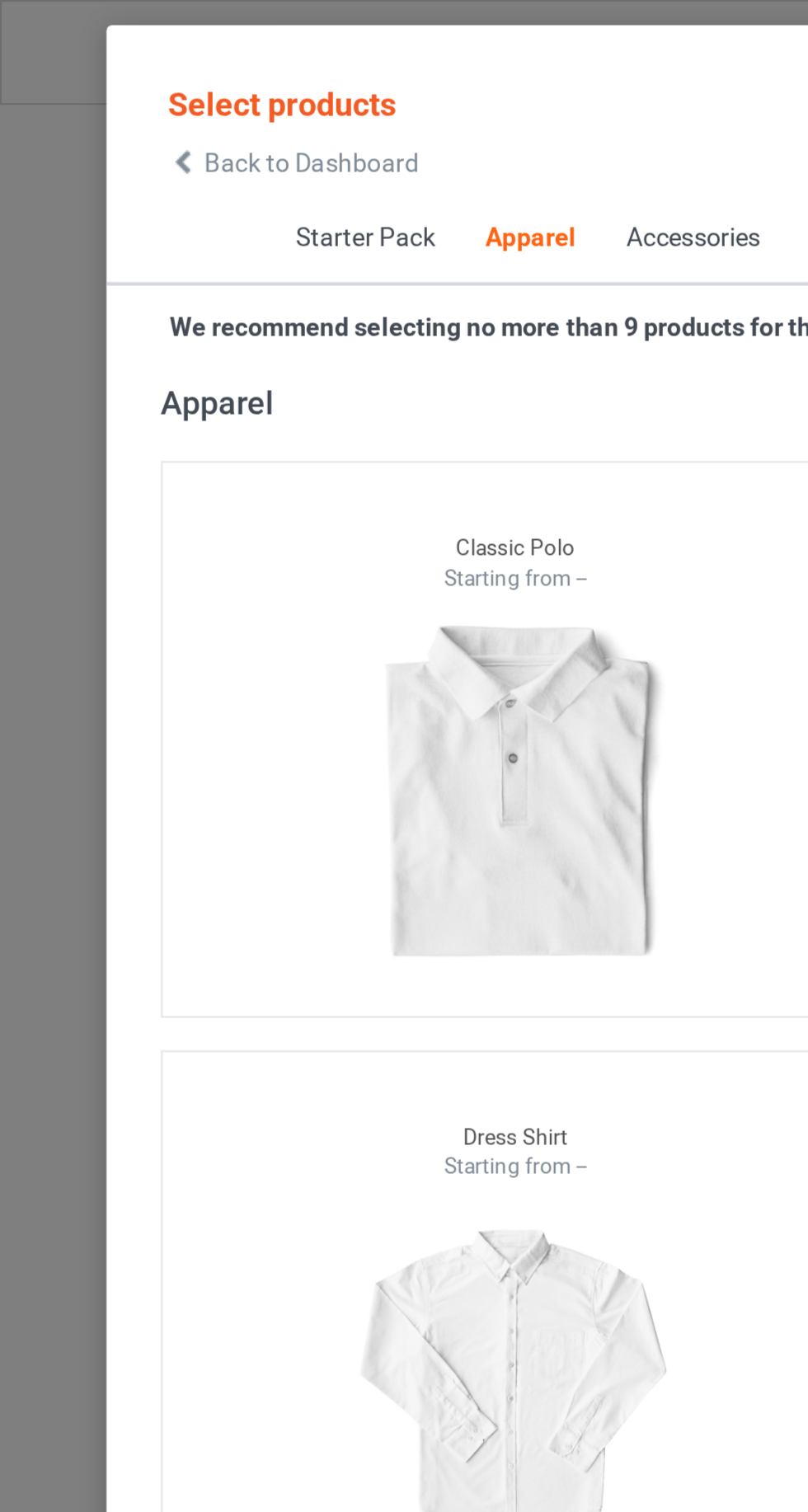
click at [84, 79] on icon at bounding box center [84, 75] width 14 height 12
